Goal: Task Accomplishment & Management: Manage account settings

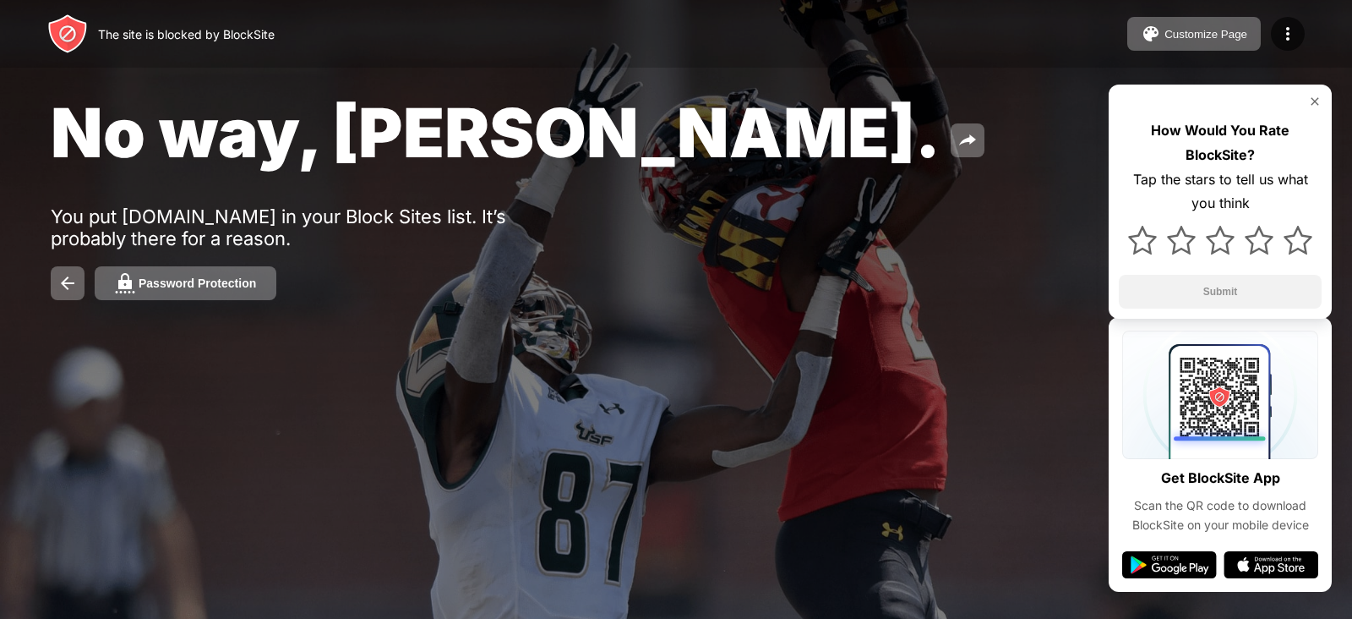
click at [614, 256] on div "No way, [PERSON_NAME]. You put [DOMAIN_NAME] in your Block Sites list. It’s pro…" at bounding box center [676, 195] width 1352 height 391
click at [84, 275] on button at bounding box center [68, 283] width 34 height 34
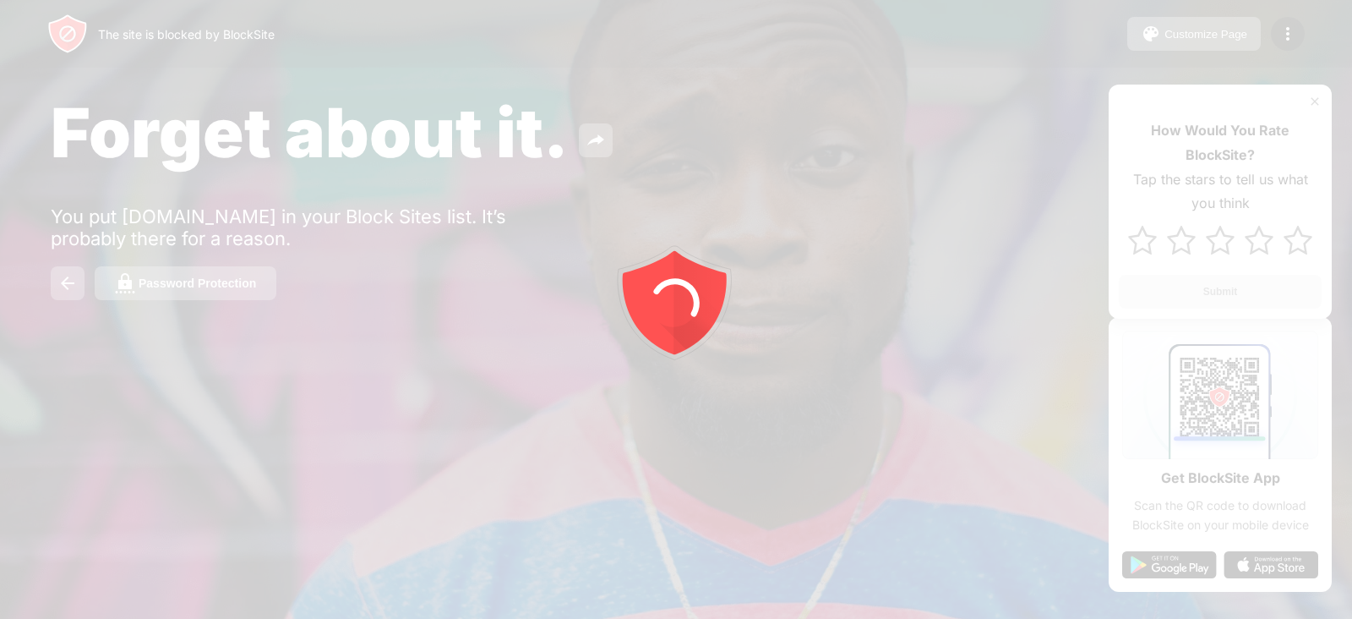
click at [144, 343] on div at bounding box center [676, 309] width 1352 height 619
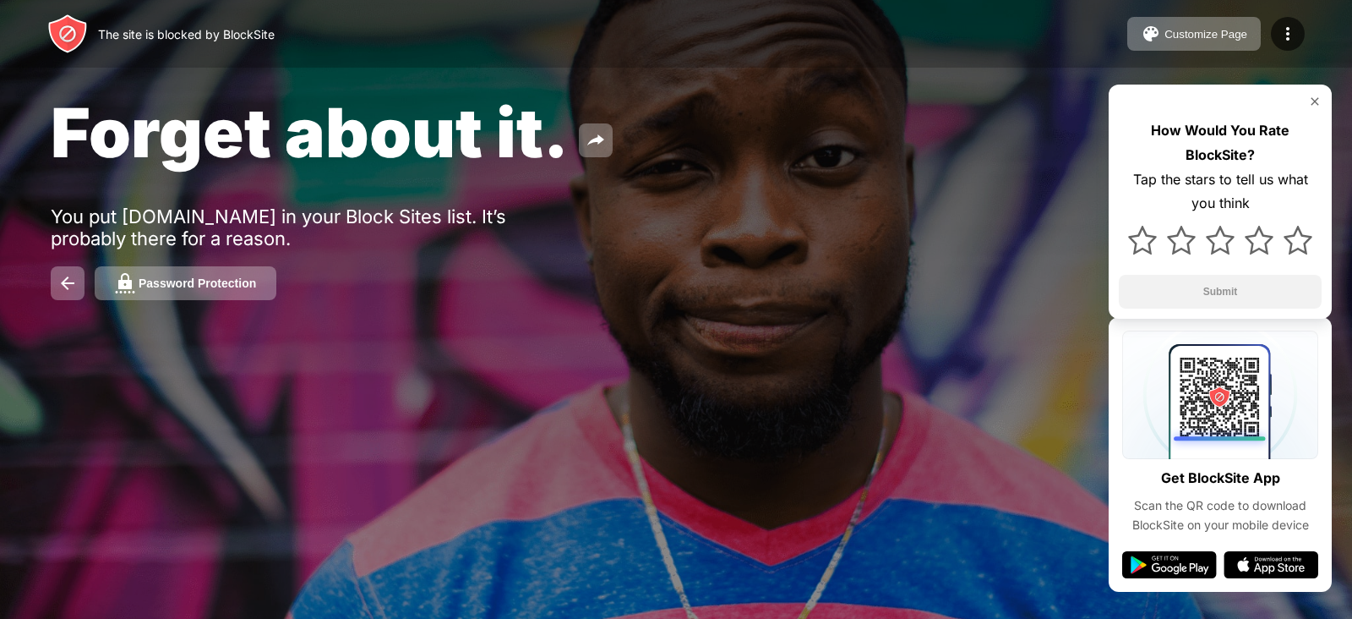
click at [173, 264] on div "Forget about it. You put [DOMAIN_NAME] in your Block Sites list. It’s probably …" at bounding box center [676, 195] width 1352 height 391
click at [160, 284] on div "Password Protection" at bounding box center [197, 283] width 117 height 14
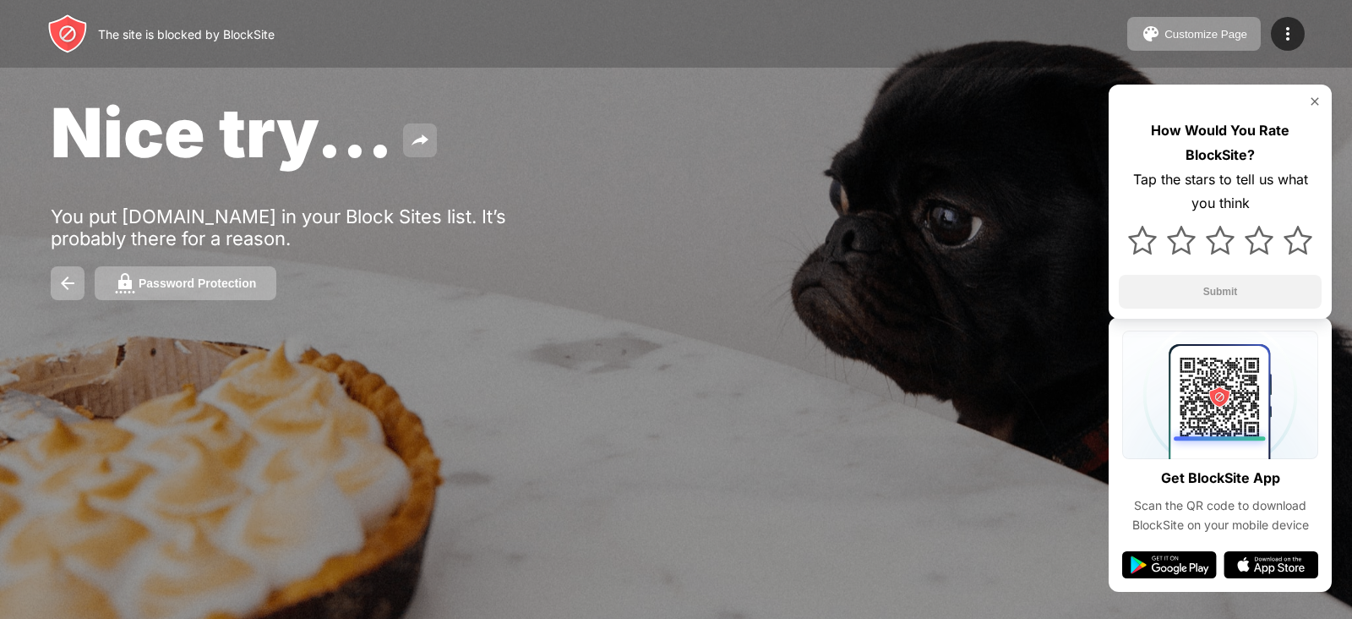
click at [419, 146] on img at bounding box center [420, 140] width 20 height 20
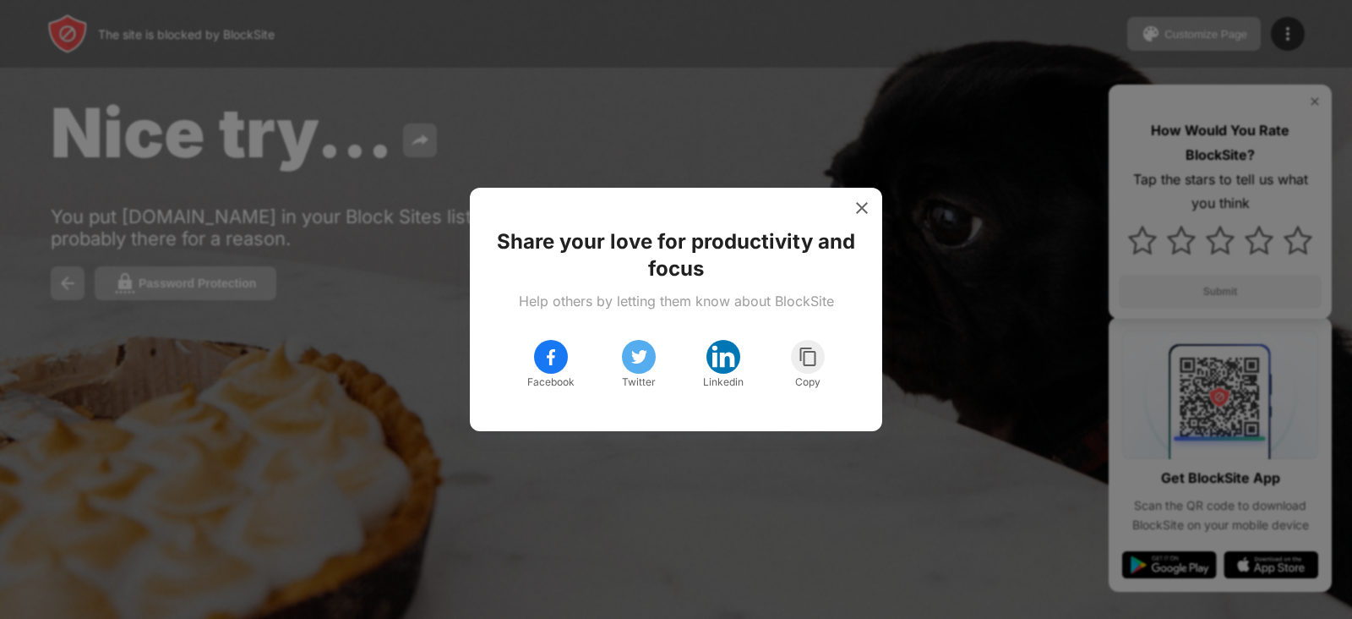
click at [790, 116] on div at bounding box center [676, 309] width 1352 height 619
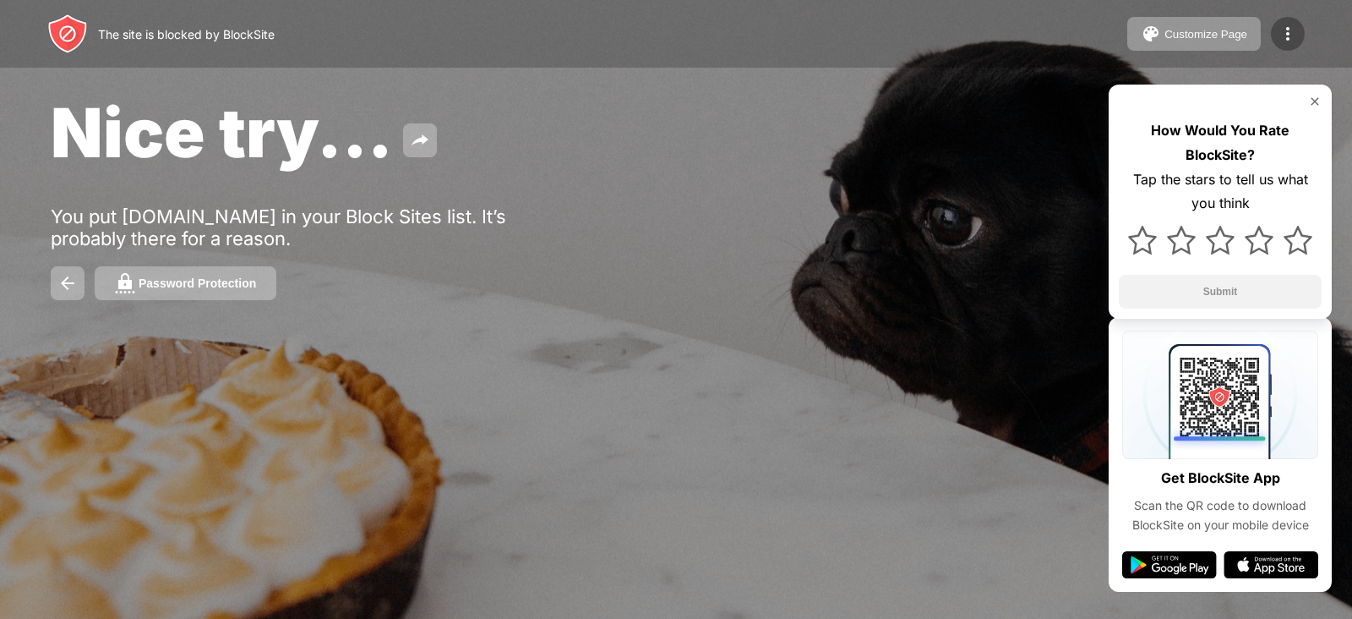
click at [1284, 35] on img at bounding box center [1288, 34] width 20 height 20
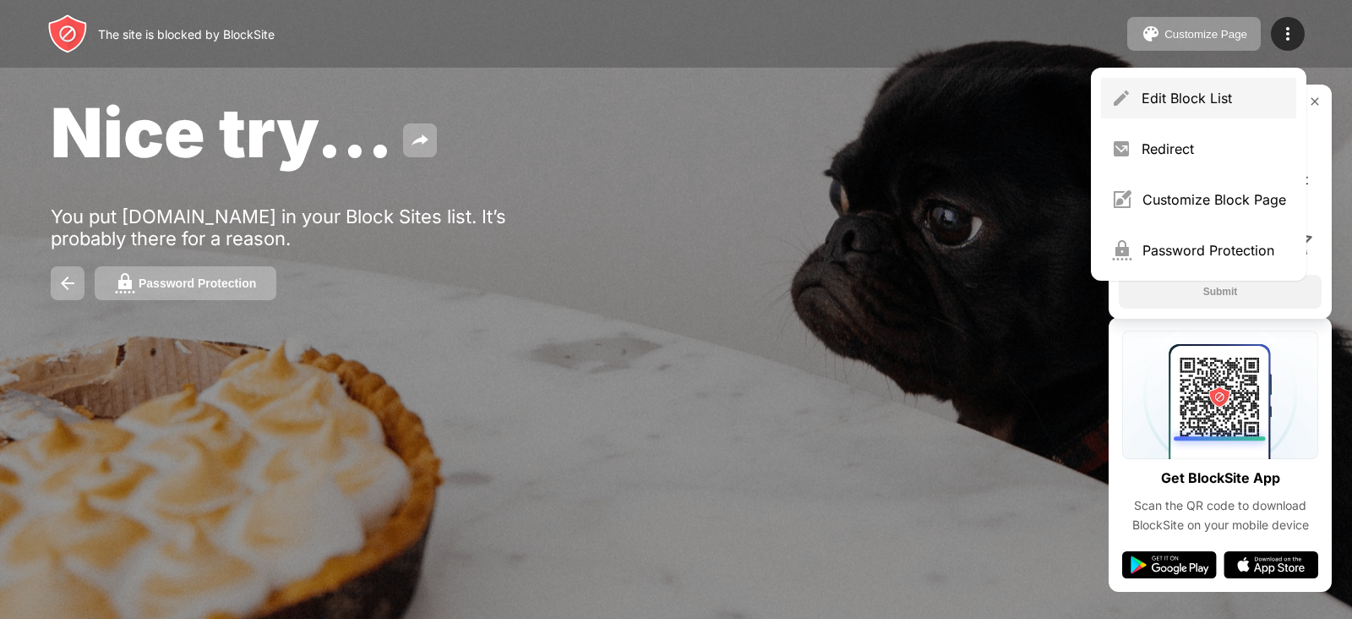
click at [1175, 101] on div "Edit Block List" at bounding box center [1214, 98] width 144 height 17
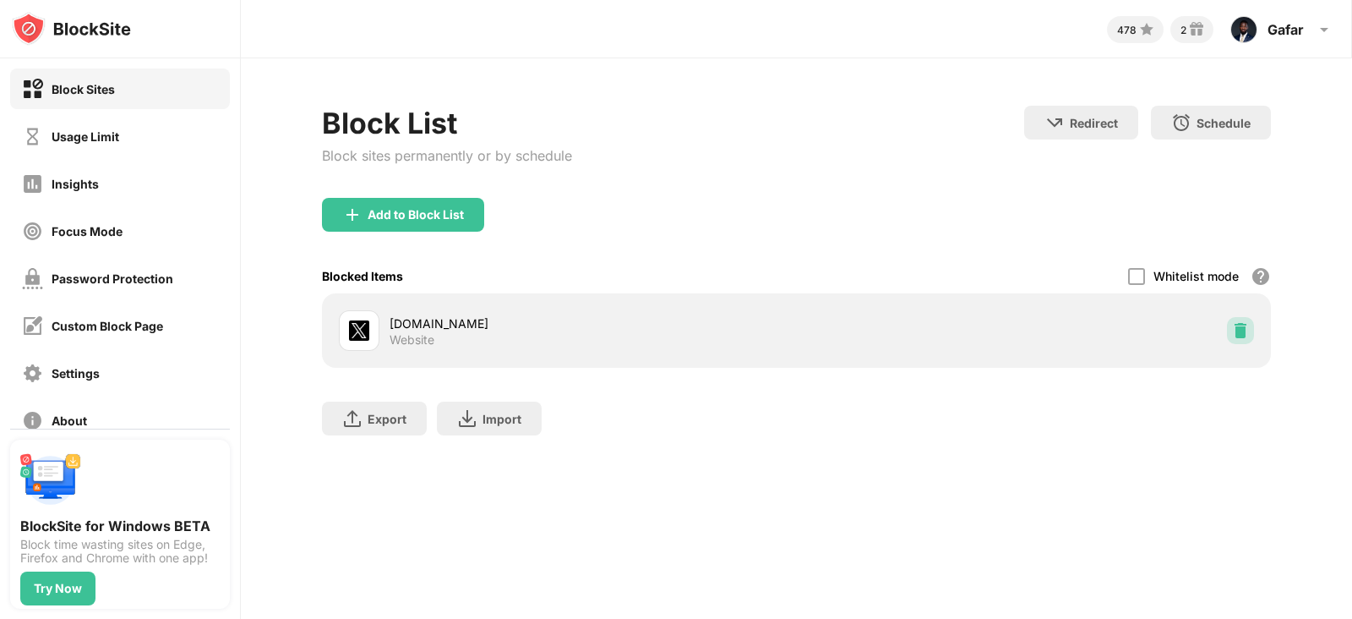
click at [1242, 327] on img at bounding box center [1240, 330] width 17 height 17
